Goal: Check status: Check status

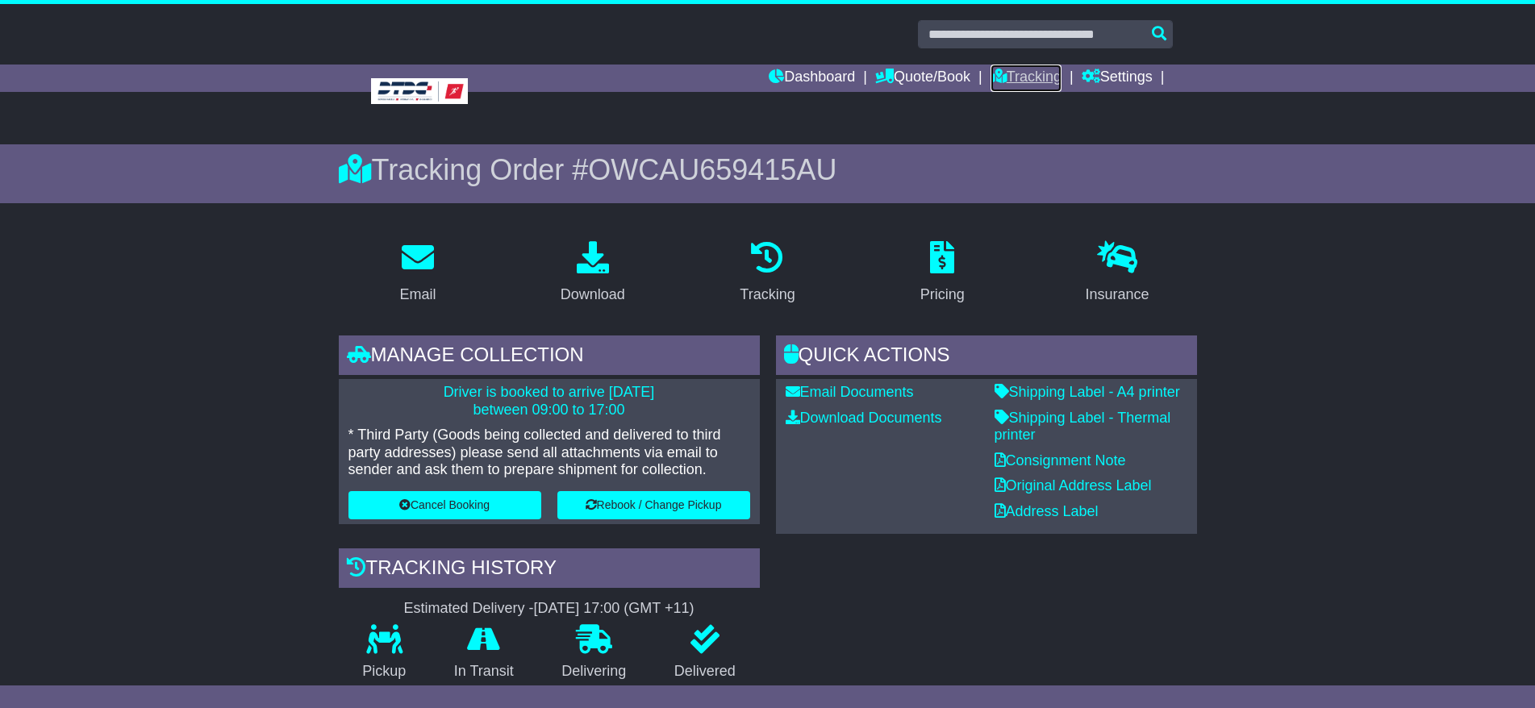
click at [991, 77] on icon at bounding box center [999, 76] width 16 height 15
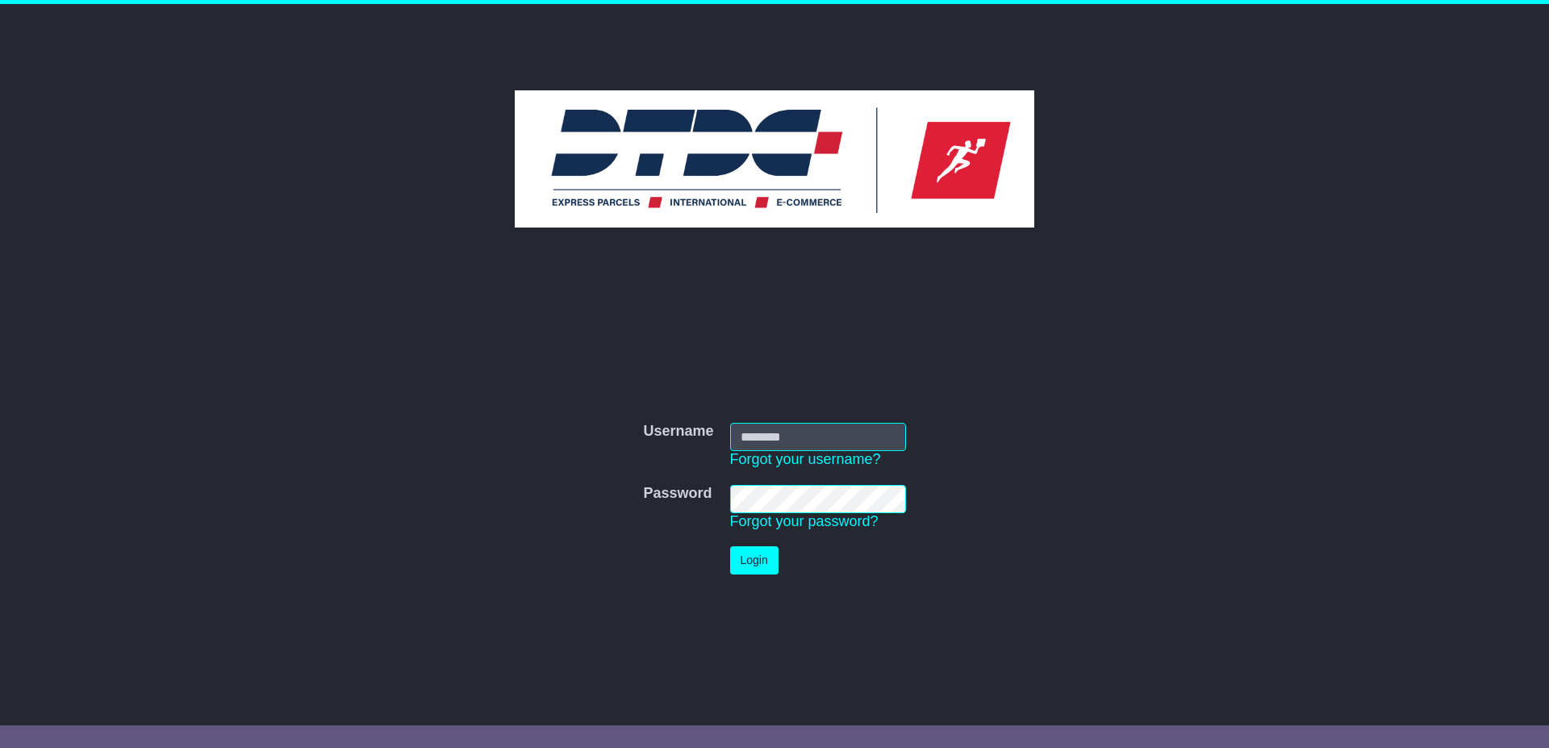
click at [809, 421] on td "Username Forgot your username?" at bounding box center [818, 446] width 192 height 62
click at [779, 441] on input "Username" at bounding box center [818, 437] width 176 height 28
type input "******"
click at [754, 559] on button "Login" at bounding box center [754, 560] width 48 height 28
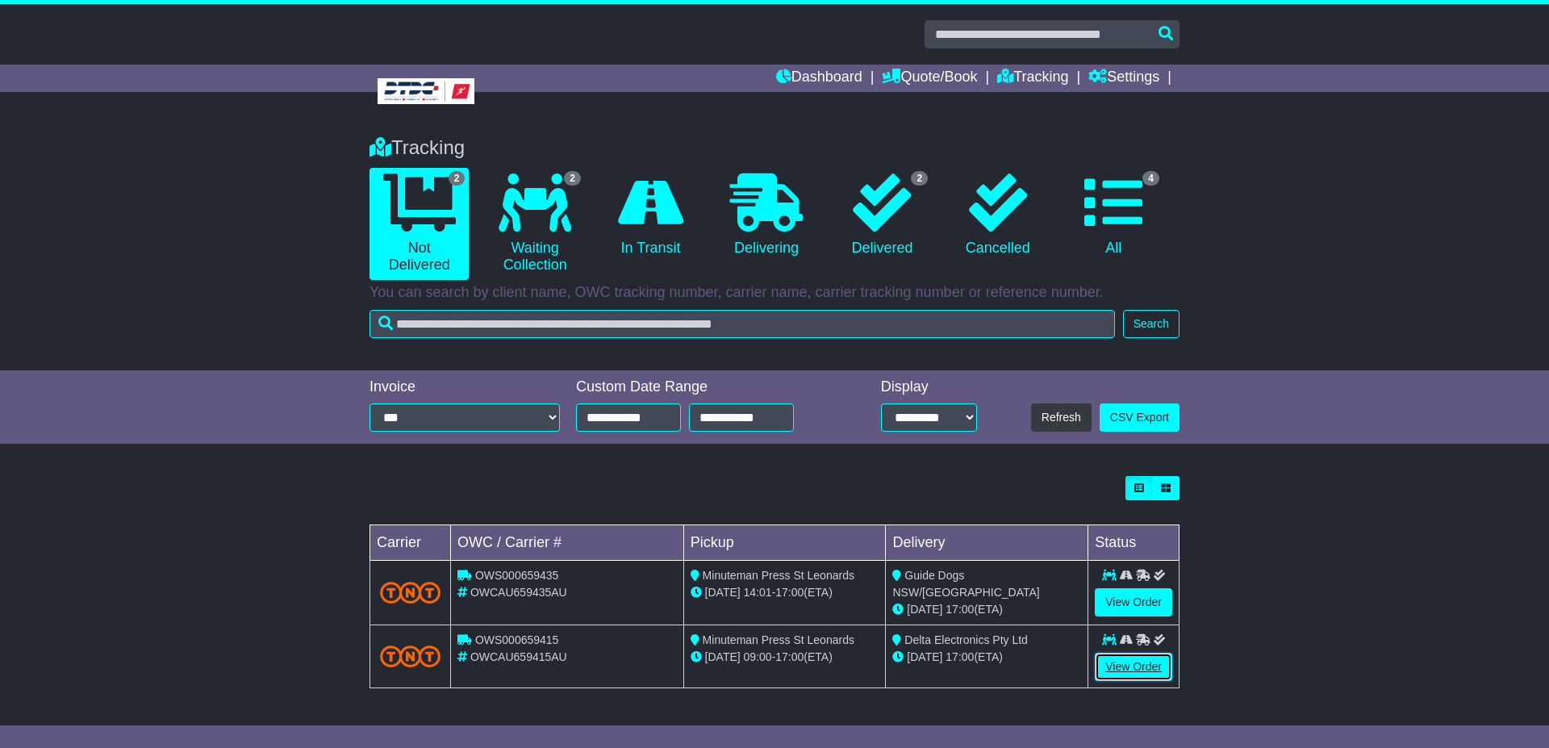
click at [1141, 656] on link "View Order" at bounding box center [1133, 667] width 77 height 28
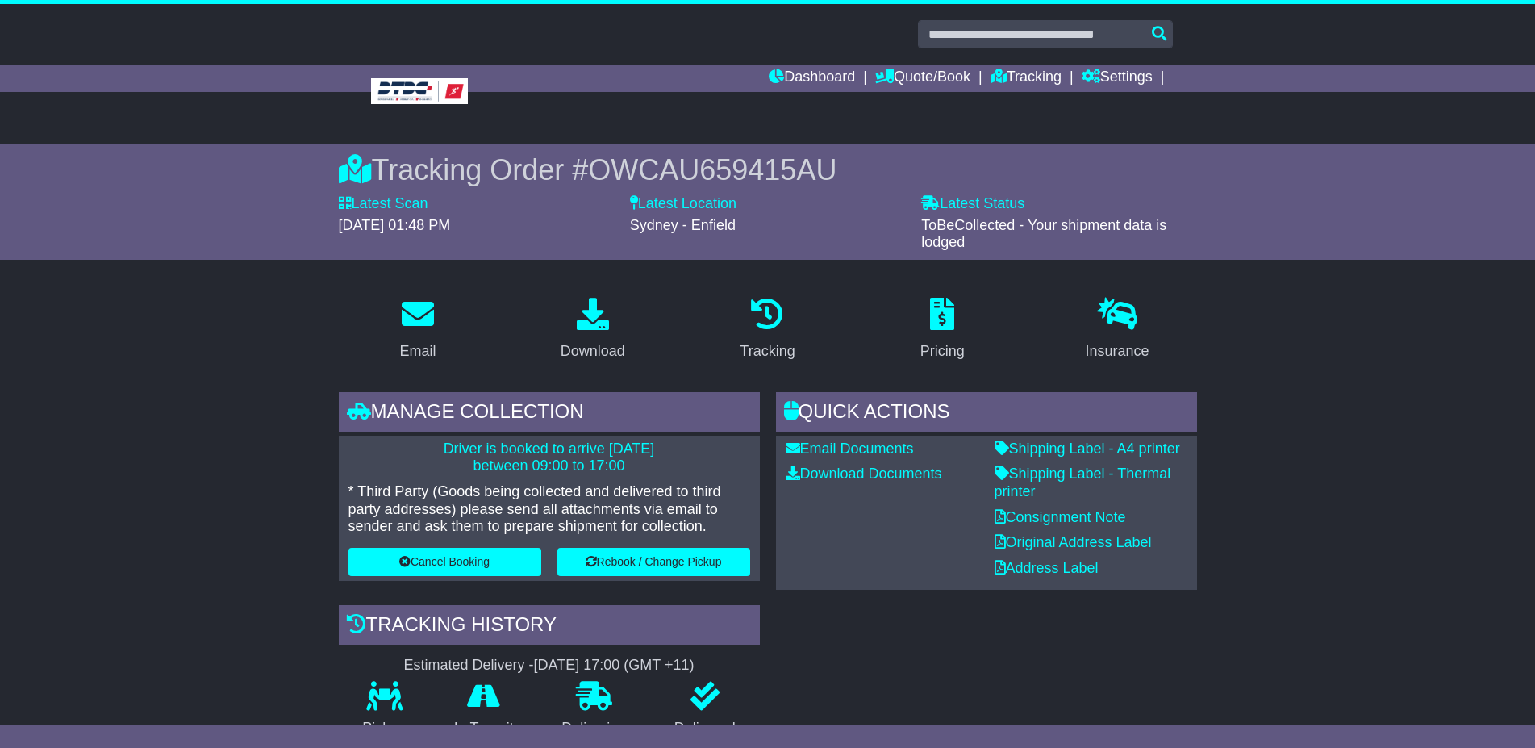
drag, startPoint x: 752, startPoint y: 176, endPoint x: 592, endPoint y: 169, distance: 159.9
click at [592, 169] on div "Tracking Order # OWCAU659415AU" at bounding box center [768, 169] width 859 height 35
copy div "Tracking Order # OWCAU659415AU"
